Goal: Task Accomplishment & Management: Manage account settings

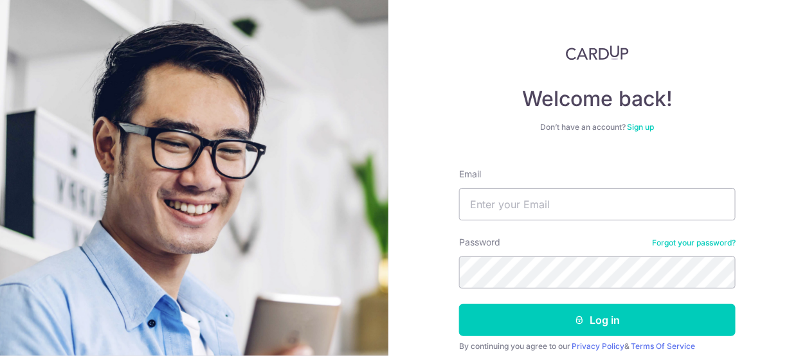
type input "[EMAIL_ADDRESS][DOMAIN_NAME]"
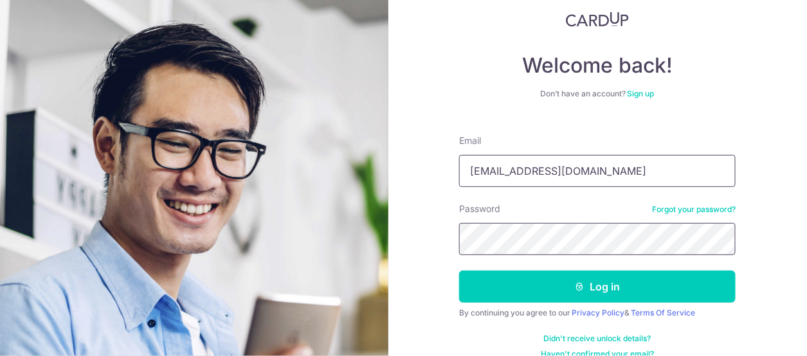
scroll to position [51, 0]
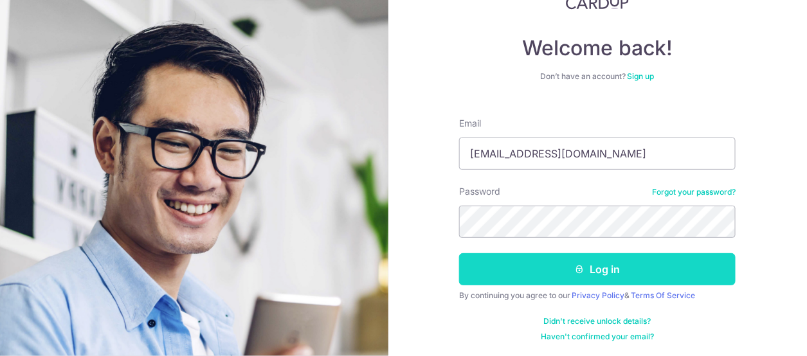
click at [611, 267] on button "Log in" at bounding box center [597, 269] width 276 height 32
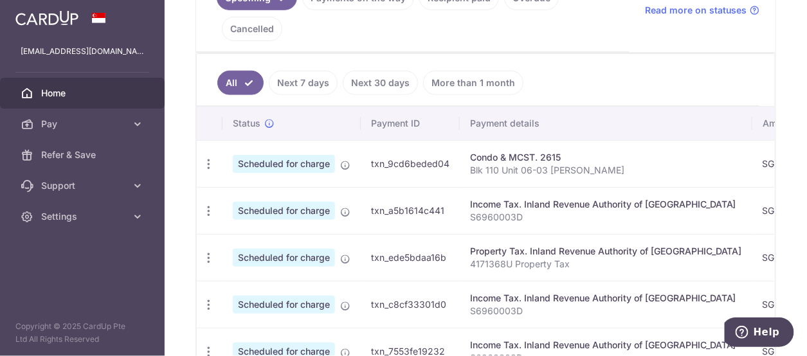
scroll to position [386, 0]
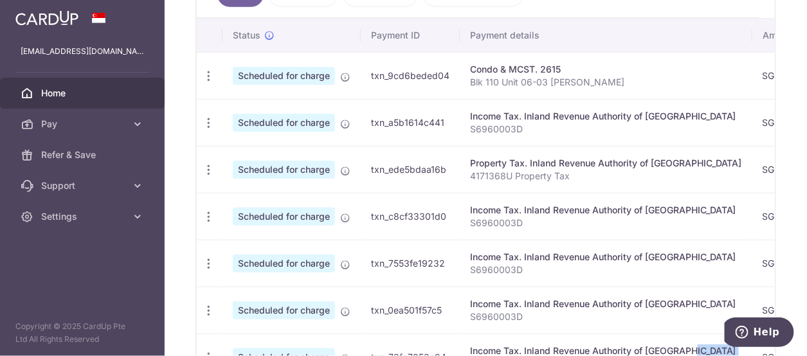
drag, startPoint x: 647, startPoint y: 352, endPoint x: 705, endPoint y: 359, distance: 58.8
click at [705, 355] on html "vibhunath@gmail.com Home Pay Payments Recipients Cards Refer & Save Support FAQ…" at bounding box center [403, 178] width 807 height 356
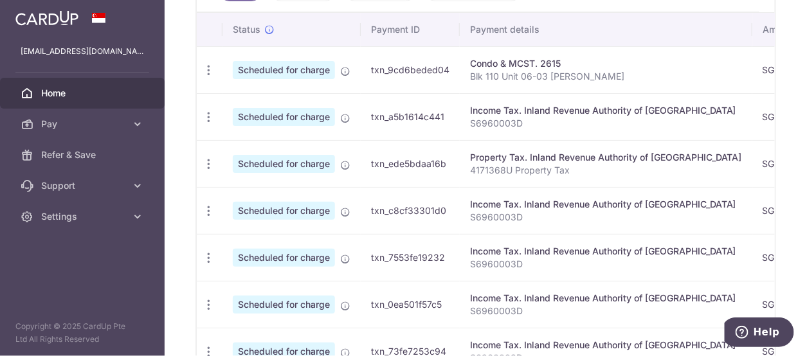
click at [403, 234] on td "txn_7553fe19232" at bounding box center [410, 257] width 99 height 47
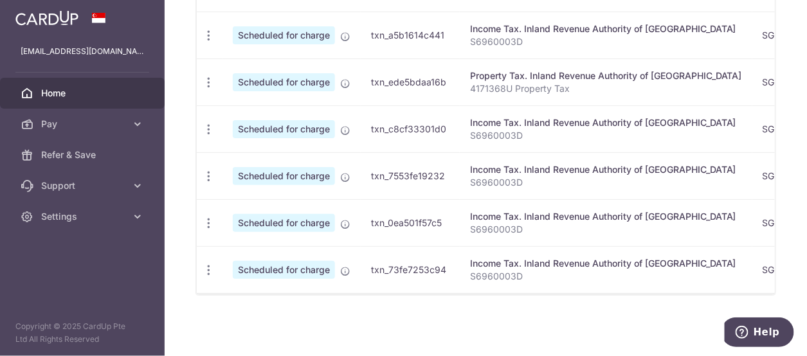
scroll to position [240, 0]
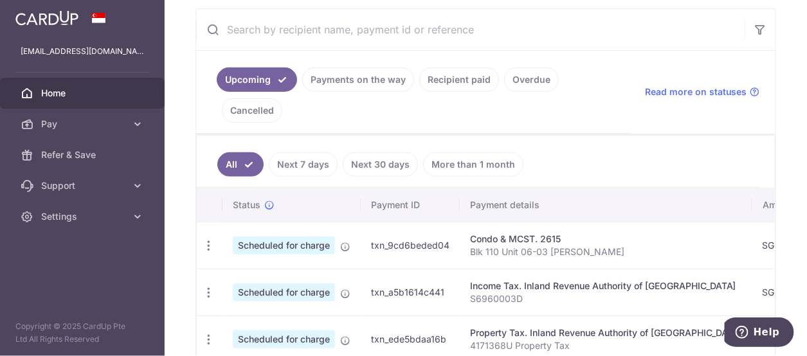
drag, startPoint x: 561, startPoint y: 144, endPoint x: 470, endPoint y: 147, distance: 91.3
click at [470, 147] on ul "All Next 7 days Next 30 days More than 1 month" at bounding box center [478, 162] width 562 height 52
click at [618, 154] on ul "All Next 7 days Next 30 days More than 1 month" at bounding box center [478, 162] width 562 height 52
click at [794, 289] on div "× Pause Schedule Pause all future payments in this series Pause just this one p…" at bounding box center [486, 178] width 642 height 356
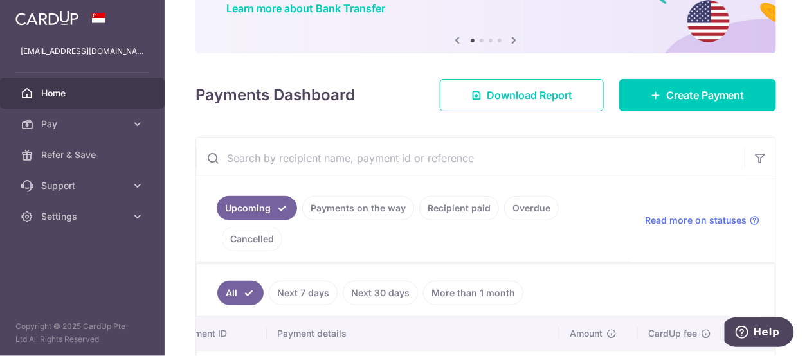
scroll to position [47, 0]
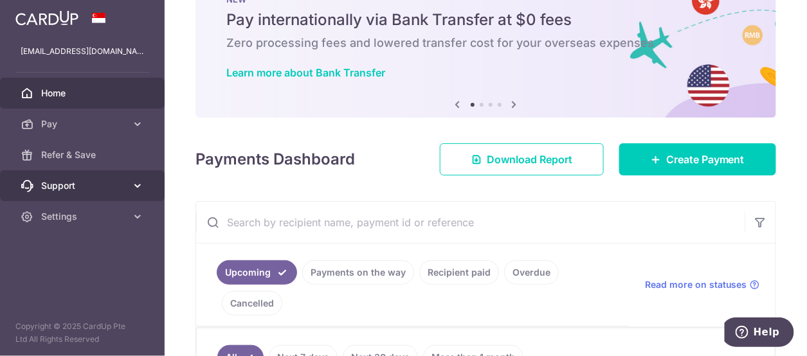
click at [139, 184] on icon at bounding box center [137, 185] width 13 height 13
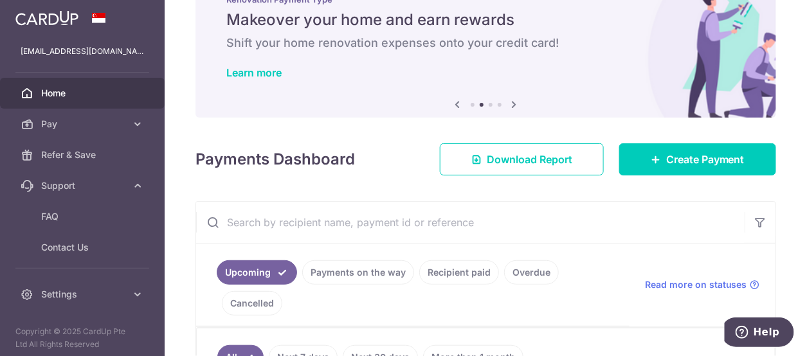
click at [46, 94] on span "Home" at bounding box center [83, 93] width 85 height 13
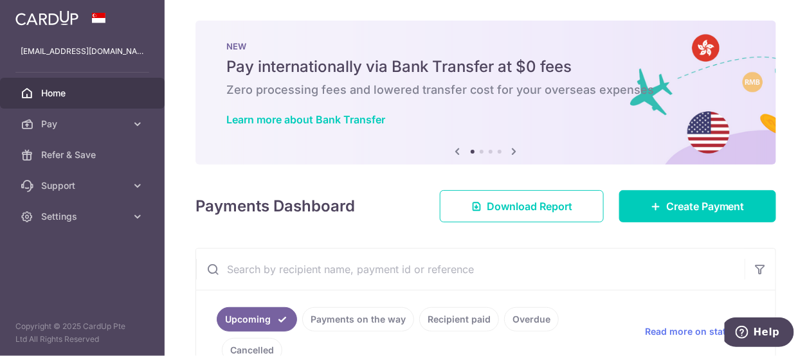
click at [512, 150] on icon at bounding box center [514, 151] width 15 height 16
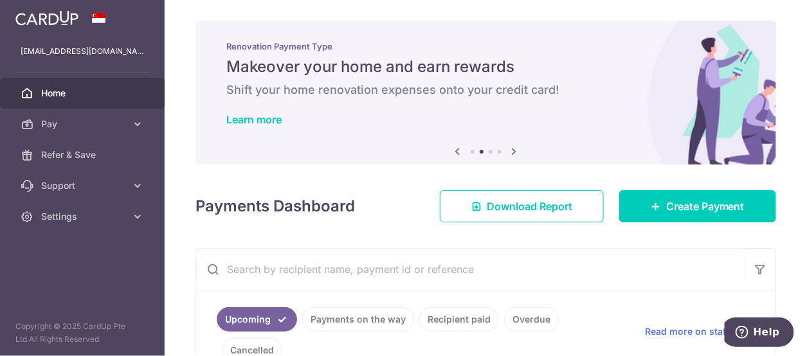
click at [512, 150] on icon at bounding box center [514, 151] width 15 height 16
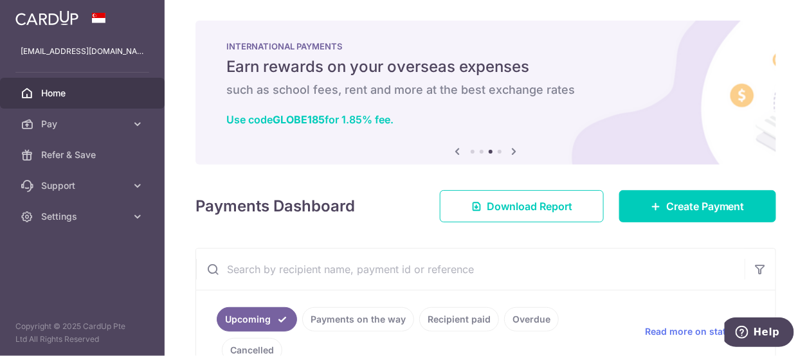
click at [512, 150] on icon at bounding box center [514, 151] width 15 height 16
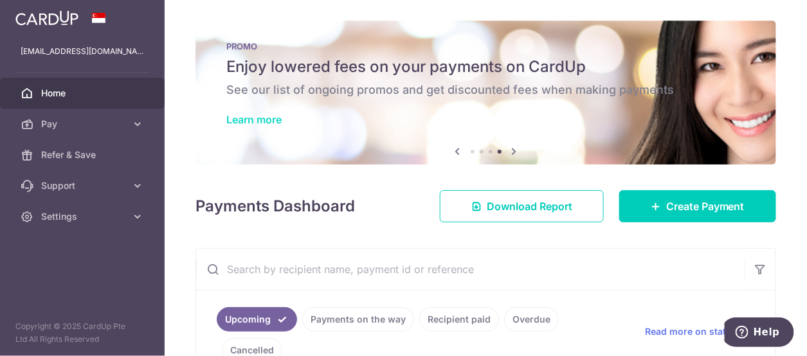
click at [269, 121] on link "Learn more" at bounding box center [253, 119] width 55 height 13
